Goal: Navigation & Orientation: Find specific page/section

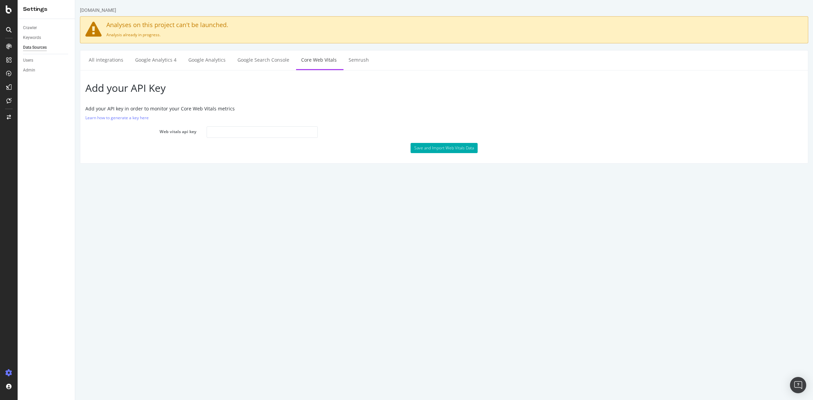
click at [629, 105] on div "Add your API Key Add your API key in order to monitor your Core Web Vitals metr…" at bounding box center [444, 116] width 728 height 93
click at [354, 170] on html "debenhams.com Analyses on this project can't be launched. Analysis already in p…" at bounding box center [444, 85] width 738 height 170
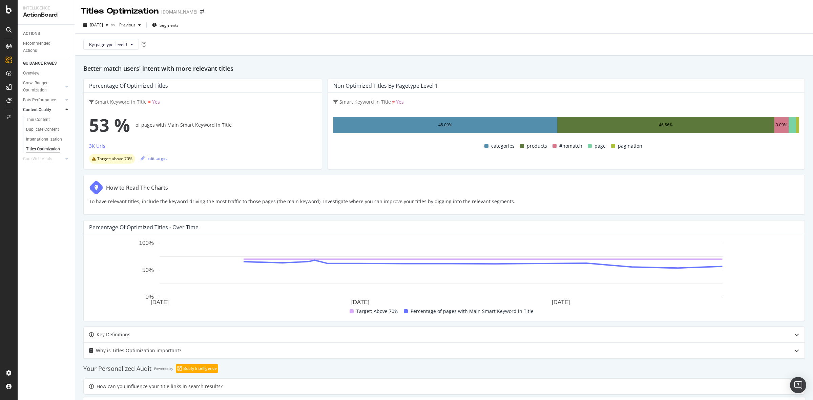
click at [48, 194] on div "ACTIONS Recommended Actions GUIDANCE PAGES Overview Crawl Budget Optimization L…" at bounding box center [46, 212] width 57 height 375
click at [35, 80] on div "Crawl Budget Optimization" at bounding box center [41, 87] width 36 height 14
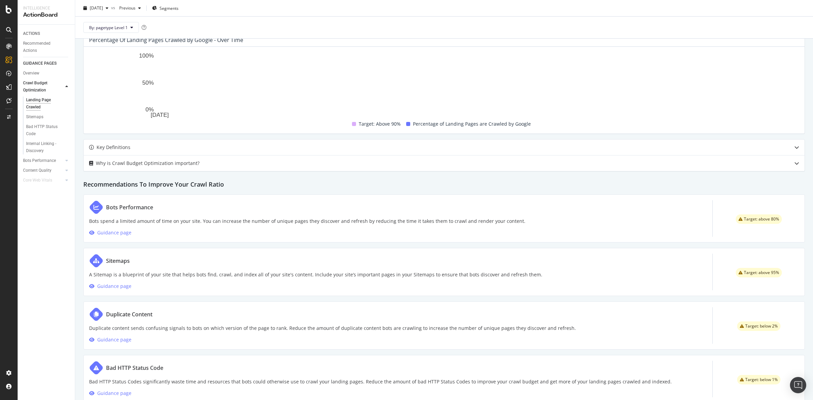
scroll to position [208, 0]
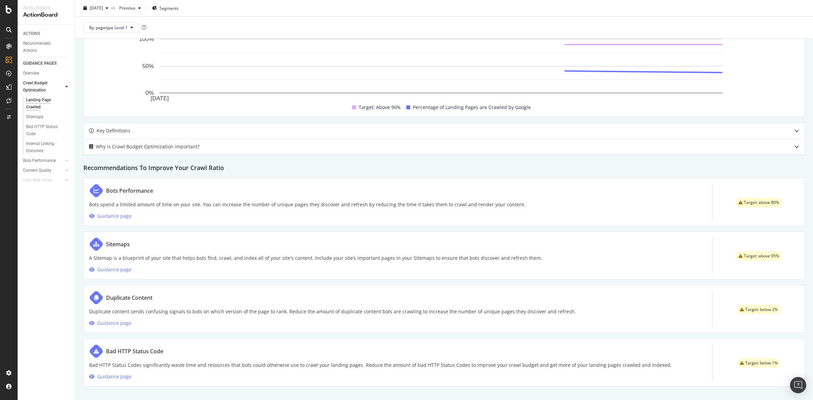
click at [77, 166] on div "Make Sure your Landing Pages are Crawled by Search Engines Percentage of Landin…" at bounding box center [444, 125] width 738 height 550
click at [40, 119] on div "Sitemaps" at bounding box center [34, 116] width 17 height 7
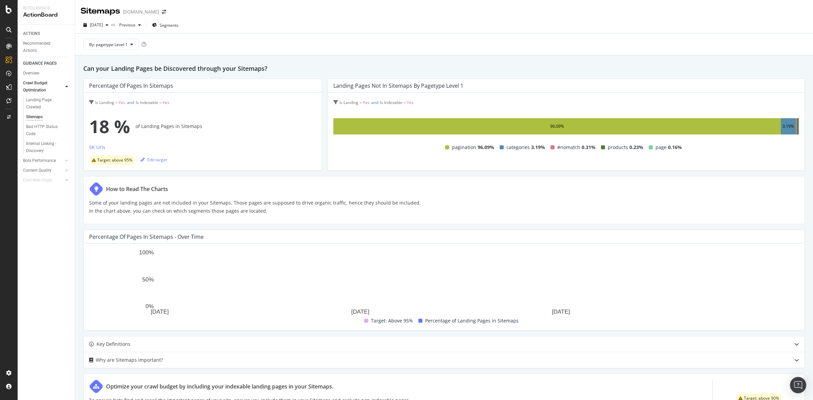
scroll to position [177, 0]
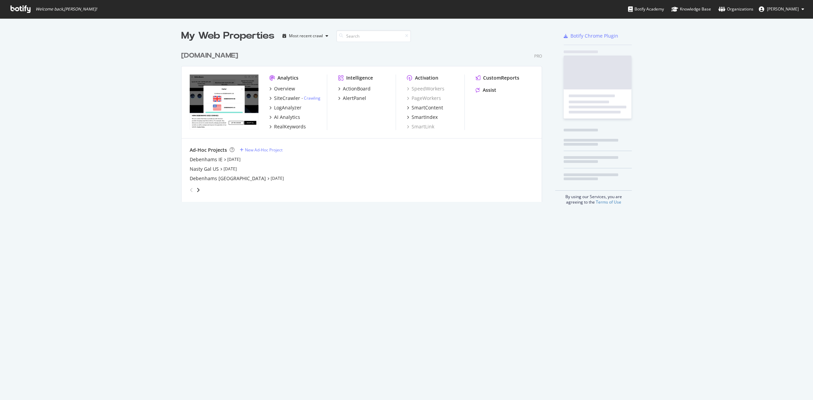
scroll to position [393, 800]
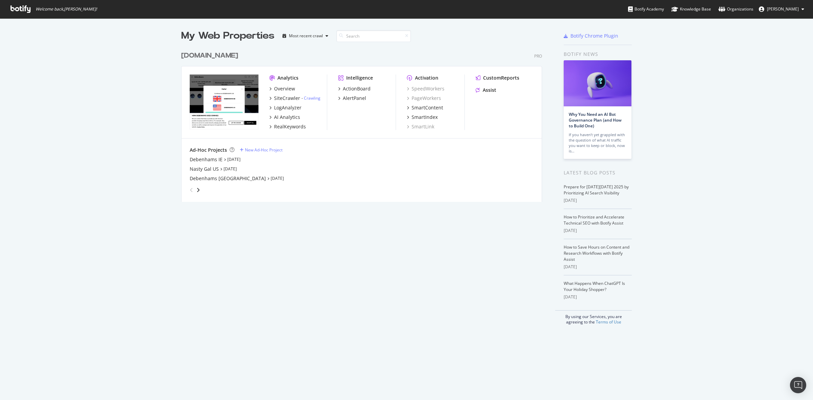
click at [213, 55] on div "[DOMAIN_NAME]" at bounding box center [209, 56] width 57 height 10
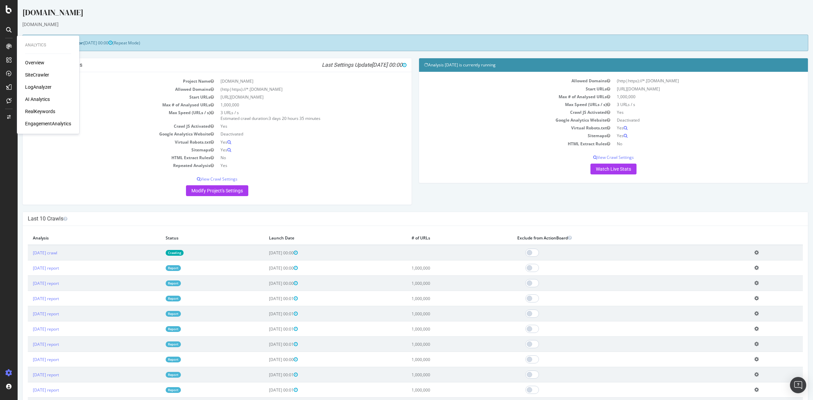
click at [41, 76] on div "SiteCrawler" at bounding box center [37, 74] width 24 height 7
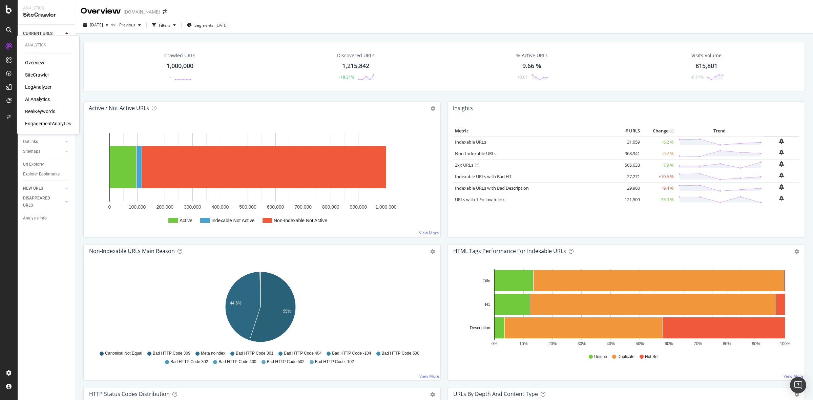
click at [29, 73] on div "SiteCrawler" at bounding box center [37, 74] width 24 height 7
click at [8, 12] on icon at bounding box center [9, 9] width 6 height 8
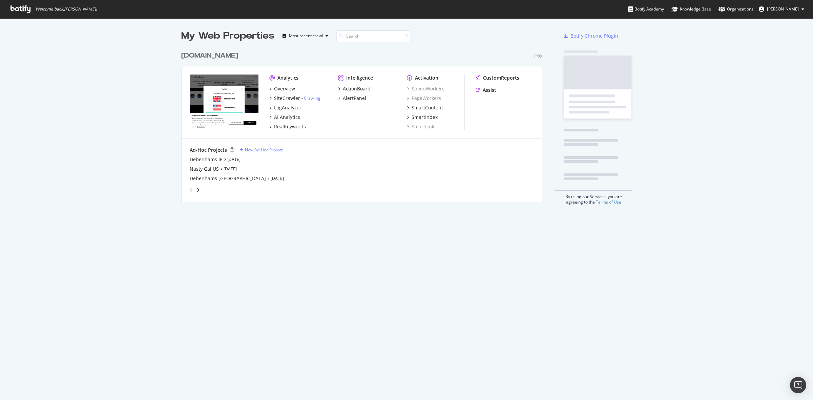
scroll to position [393, 800]
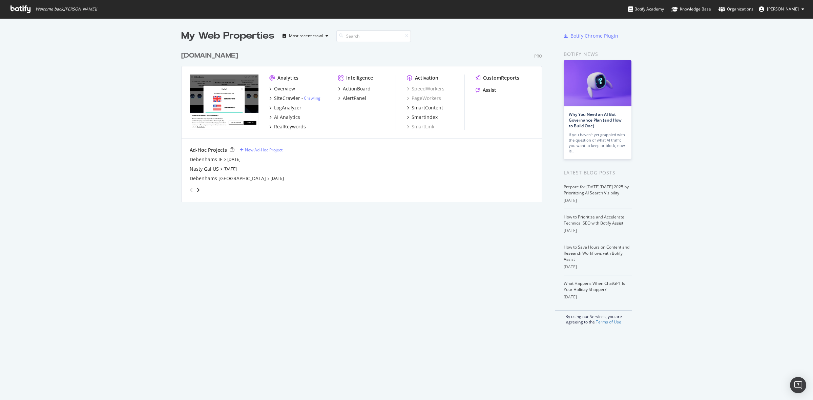
click at [194, 51] on div "debenhams.com" at bounding box center [209, 56] width 57 height 10
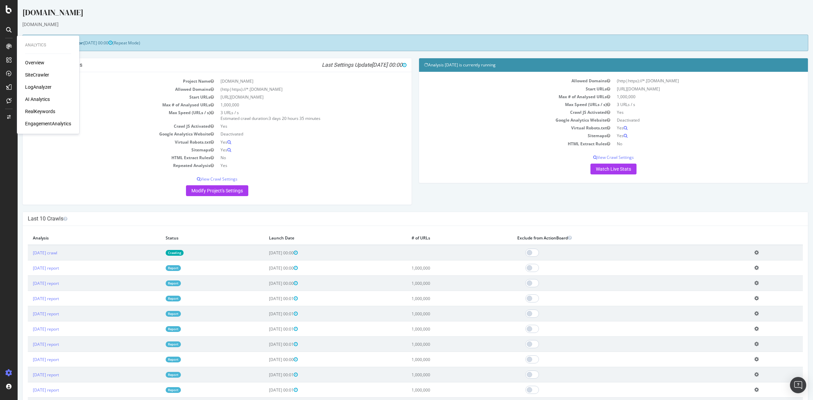
click at [40, 97] on div "AI Analytics" at bounding box center [37, 99] width 25 height 7
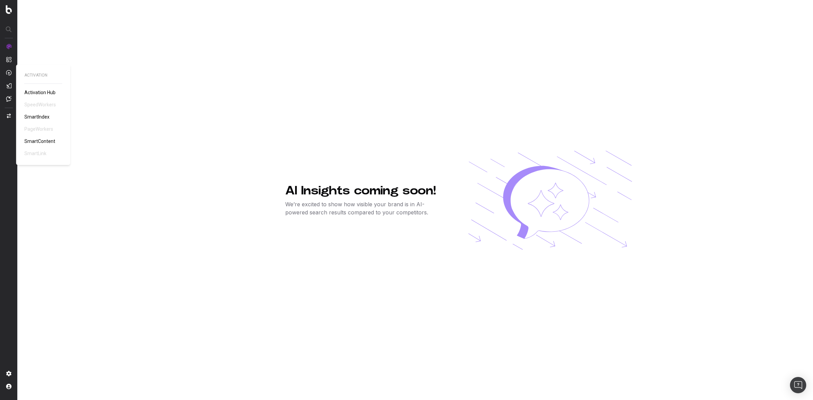
click at [31, 141] on span "SmartContent" at bounding box center [39, 140] width 31 height 5
